Goal: Task Accomplishment & Management: Use online tool/utility

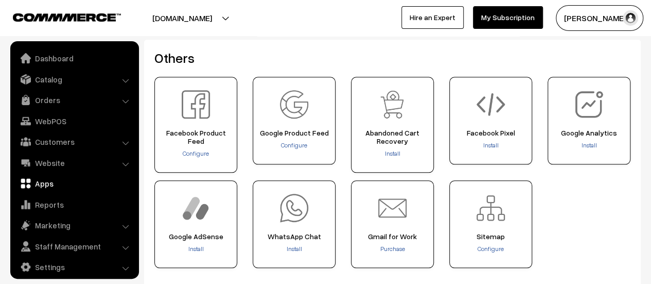
click at [207, 20] on button "[DOMAIN_NAME]" at bounding box center [182, 18] width 132 height 26
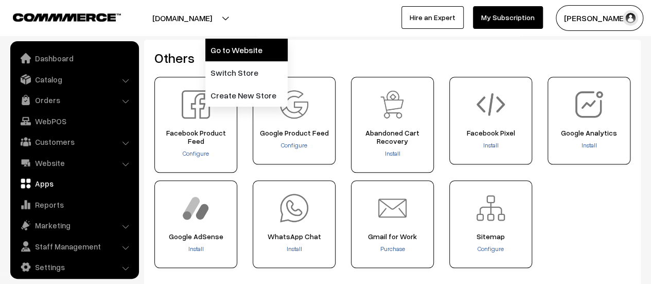
click at [231, 59] on link "Go to Website" at bounding box center [246, 50] width 82 height 23
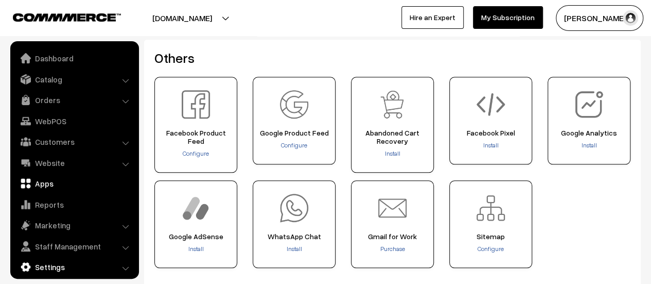
click at [82, 268] on link "Settings" at bounding box center [74, 266] width 123 height 19
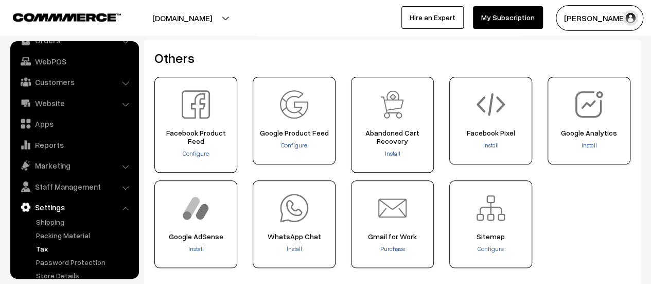
scroll to position [85, 0]
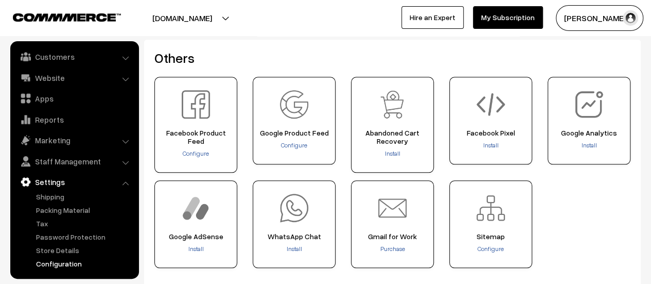
click at [82, 265] on link "Configuration" at bounding box center [84, 263] width 102 height 11
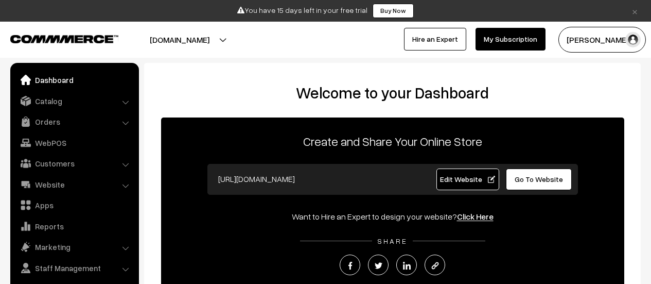
click at [72, 279] on link "Settings" at bounding box center [74, 288] width 123 height 19
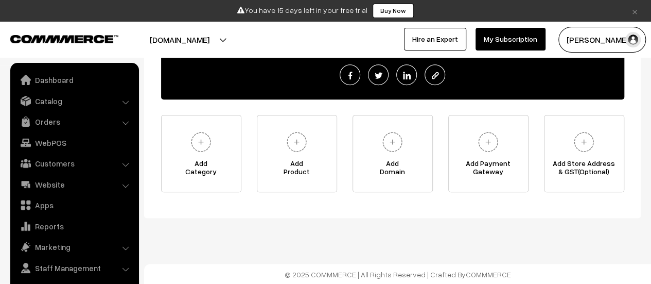
scroll to position [7, 0]
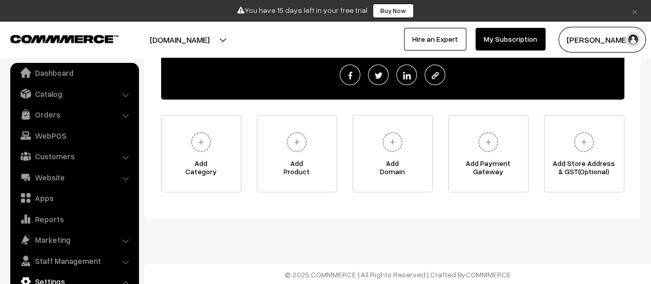
click at [635, 11] on link "×" at bounding box center [635, 11] width 14 height 12
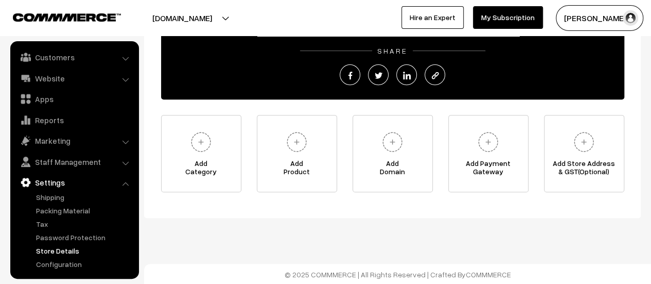
scroll to position [85, 0]
click at [67, 264] on link "Configuration" at bounding box center [84, 263] width 102 height 11
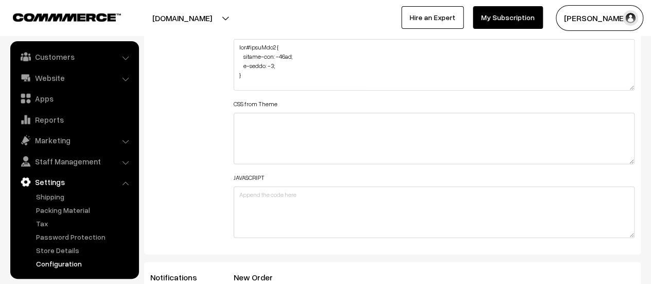
scroll to position [1287, 0]
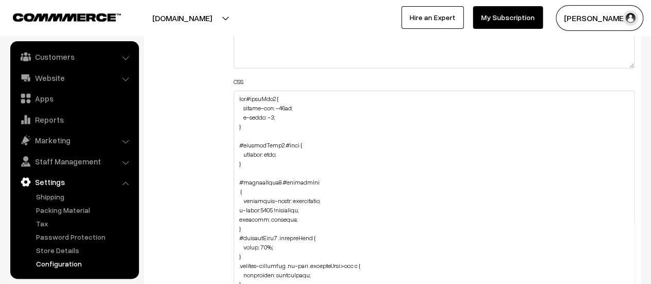
drag, startPoint x: 630, startPoint y: 136, endPoint x: 609, endPoint y: 308, distance: 172.8
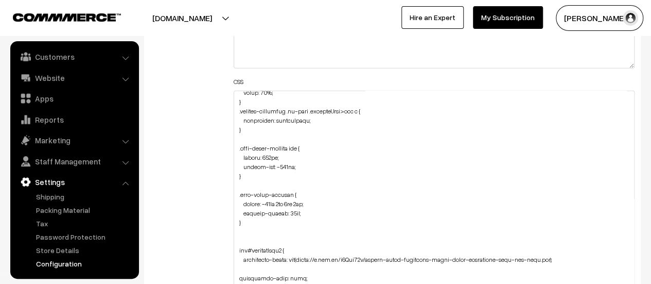
scroll to position [103, 0]
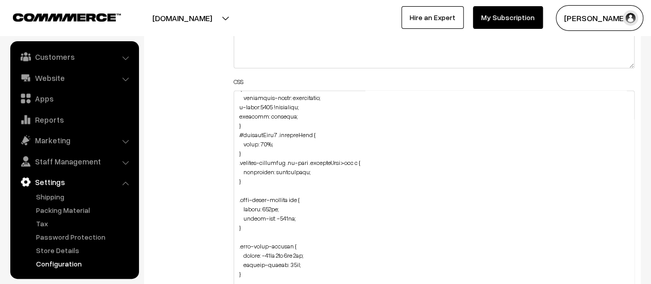
click at [198, 16] on button "[DOMAIN_NAME]" at bounding box center [182, 18] width 132 height 26
click at [147, 135] on div "Additional HTML/JS/CSS" at bounding box center [184, 196] width 83 height 539
click at [60, 77] on link "Website" at bounding box center [74, 77] width 123 height 19
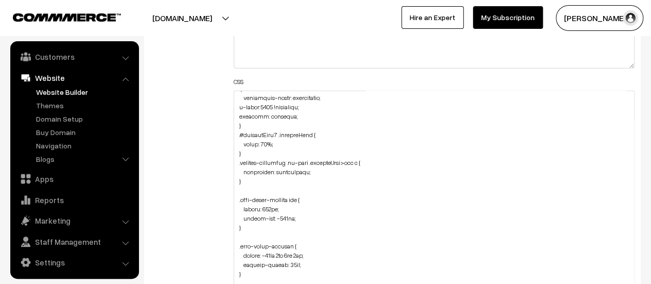
click at [62, 90] on link "Website Builder" at bounding box center [84, 91] width 102 height 11
